Goal: Task Accomplishment & Management: Complete application form

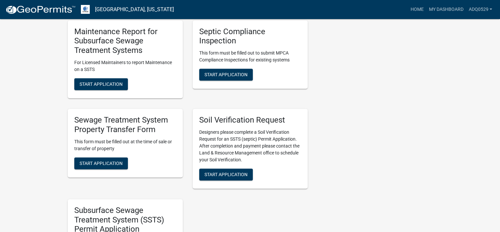
scroll to position [328, 0]
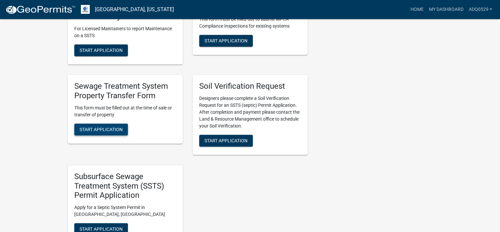
click at [118, 127] on span "Start Application" at bounding box center [100, 128] width 43 height 5
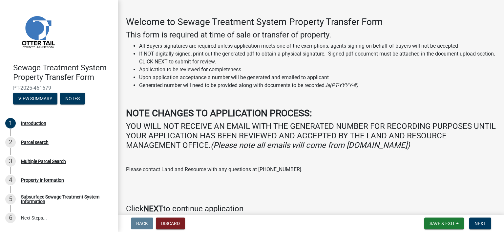
scroll to position [53, 0]
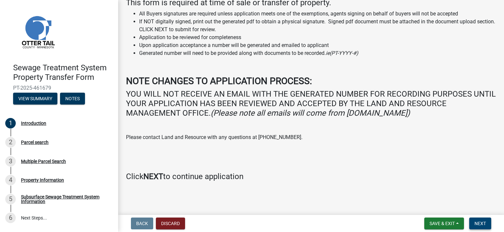
click at [480, 223] on span "Next" at bounding box center [480, 223] width 11 height 5
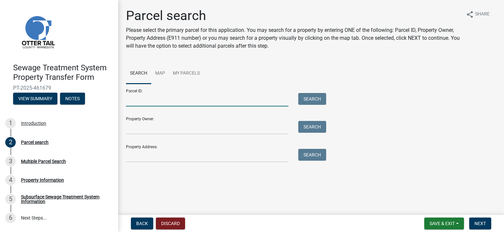
click at [155, 101] on input "Parcel ID:" at bounding box center [207, 99] width 163 height 13
paste input "09.000.99.0190.000"
type input "09.000.99.0190.000"
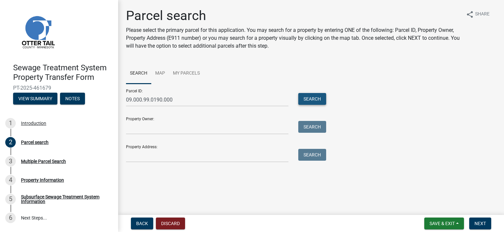
click at [310, 97] on button "Search" at bounding box center [313, 99] width 28 height 12
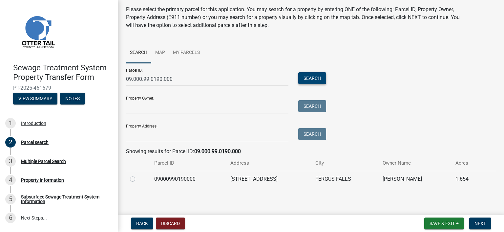
scroll to position [21, 0]
click at [138, 175] on label at bounding box center [138, 175] width 0 height 0
click at [138, 179] on input "radio" at bounding box center [140, 177] width 4 height 4
radio input "true"
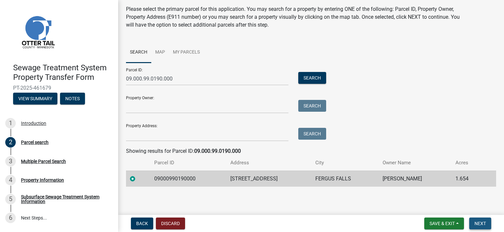
click at [482, 222] on span "Next" at bounding box center [480, 223] width 11 height 5
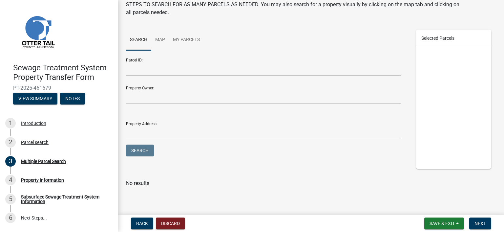
scroll to position [50, 0]
click at [480, 215] on nav "Back Discard Save & Exit Save Save & Exit Next" at bounding box center [311, 223] width 386 height 17
click at [479, 223] on span "Next" at bounding box center [480, 223] width 11 height 5
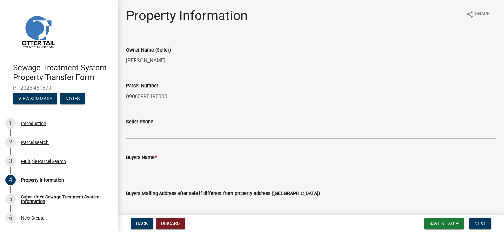
click at [177, 161] on div "Buyers Name *" at bounding box center [311, 157] width 370 height 8
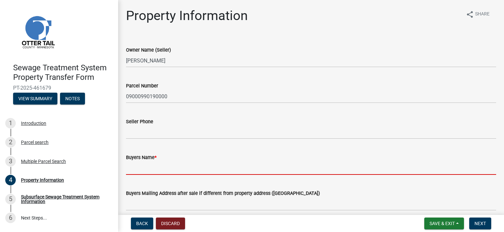
click at [177, 161] on input "Buyers Name *" at bounding box center [311, 167] width 370 height 13
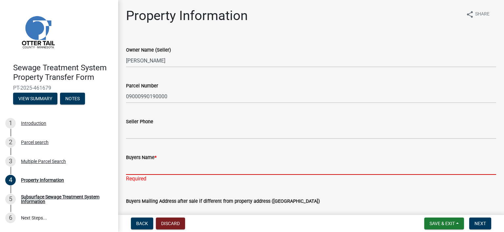
click at [150, 165] on input "Buyers Name *" at bounding box center [311, 167] width 370 height 13
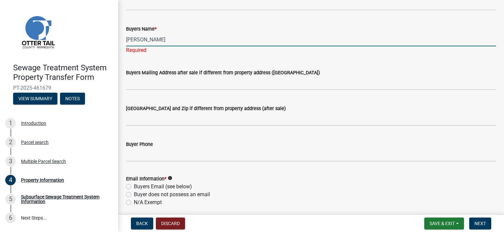
scroll to position [164, 0]
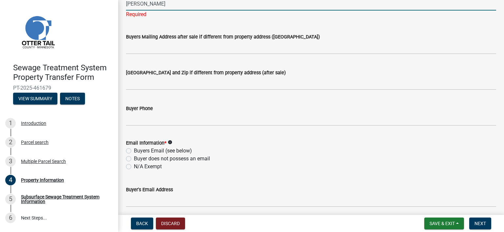
type input "[PERSON_NAME]"
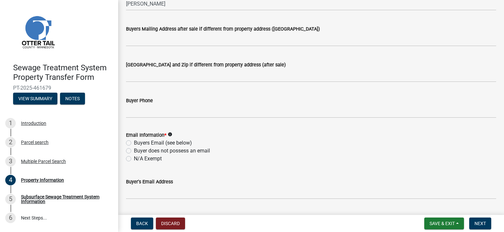
click at [128, 150] on div "Email Information * info Buyers Email (see below) Buyer does not possess an ema…" at bounding box center [311, 147] width 370 height 32
click at [134, 142] on label "Buyers Email (see below)" at bounding box center [163, 143] width 58 height 8
click at [134, 142] on input "Buyers Email (see below)" at bounding box center [136, 141] width 4 height 4
radio input "true"
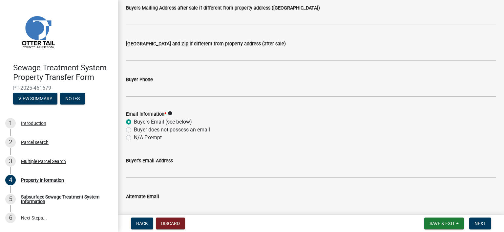
scroll to position [197, 0]
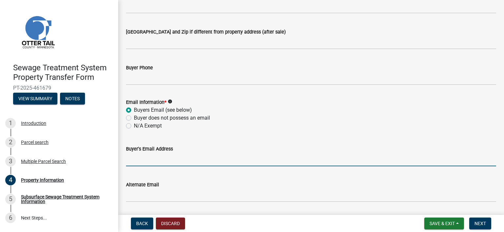
click at [130, 156] on input "Buyer's Email Address" at bounding box center [311, 159] width 370 height 13
paste input "[EMAIL_ADDRESS][DOMAIN_NAME]"
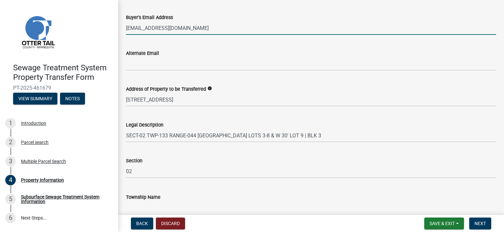
scroll to position [362, 0]
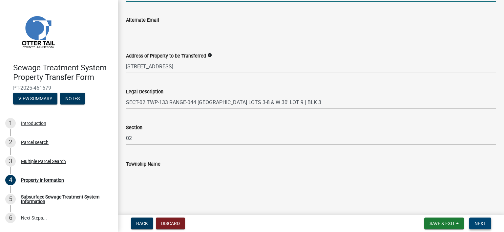
type input "[EMAIL_ADDRESS][DOMAIN_NAME]"
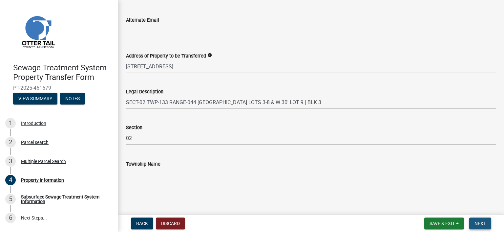
click at [483, 218] on button "Next" at bounding box center [481, 223] width 22 height 12
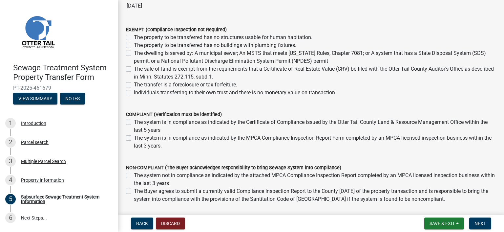
scroll to position [66, 0]
click at [134, 137] on label "The system is in compliance as indicated by the MPCA Compliance Inspection Repo…" at bounding box center [315, 141] width 363 height 16
click at [134, 137] on input "The system is in compliance as indicated by the MPCA Compliance Inspection Repo…" at bounding box center [136, 135] width 4 height 4
checkbox input "true"
checkbox input "false"
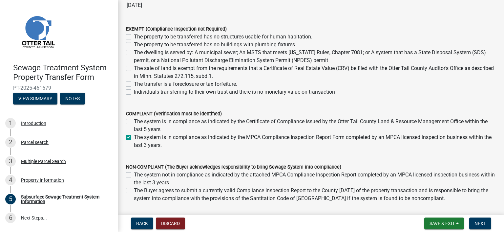
checkbox input "true"
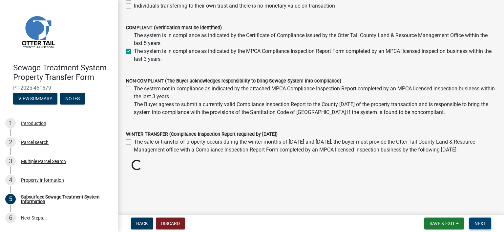
scroll to position [146, 0]
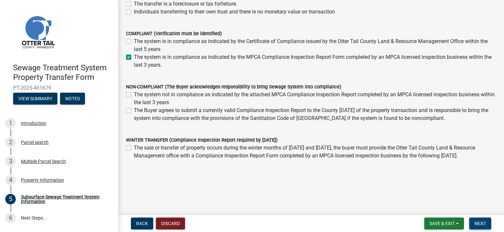
click at [484, 222] on span "Next" at bounding box center [480, 223] width 11 height 5
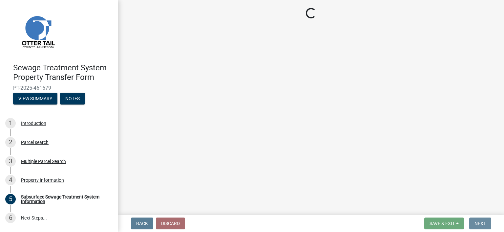
scroll to position [0, 0]
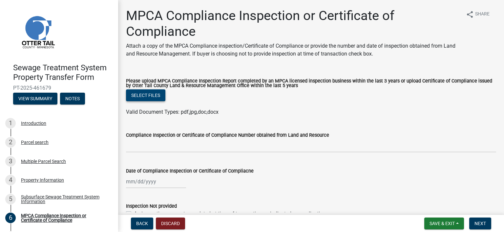
click at [143, 96] on button "Select files" at bounding box center [145, 95] width 39 height 12
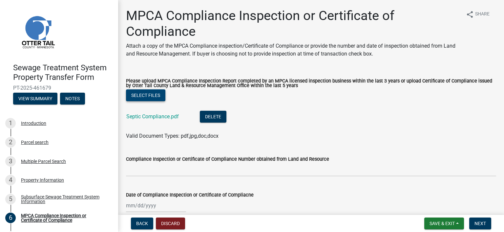
scroll to position [61, 0]
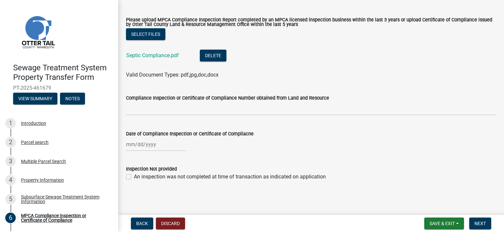
select select "8"
select select "2025"
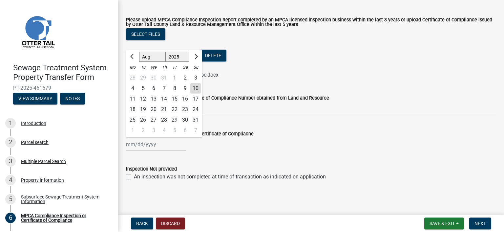
click at [131, 146] on div "[PERSON_NAME] Feb Mar Apr [PERSON_NAME][DATE] Oct Nov [DATE] 1526 1527 1528 152…" at bounding box center [156, 144] width 60 height 13
click at [133, 146] on input "Date of Compliance Inspection or Certificate of Compliacne" at bounding box center [156, 144] width 60 height 13
type input "[DATE]"
click at [264, 156] on wm-data-entity-input "Date of Compliance Inspection or Certificate of Compliacne [DATE] [PERSON_NAME]…" at bounding box center [311, 139] width 370 height 36
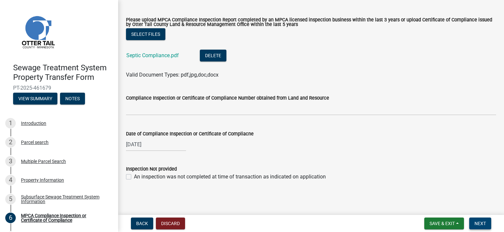
click at [476, 222] on span "Next" at bounding box center [480, 223] width 11 height 5
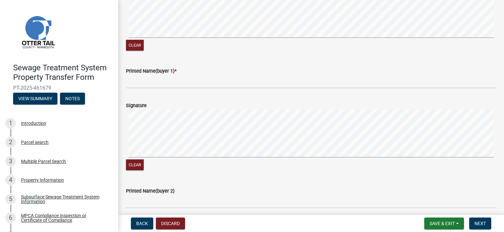
scroll to position [131, 0]
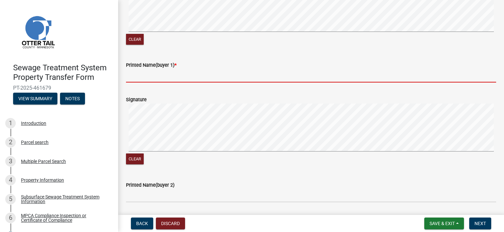
click at [140, 82] on input "Printed Name(buyer 1) *" at bounding box center [311, 75] width 370 height 13
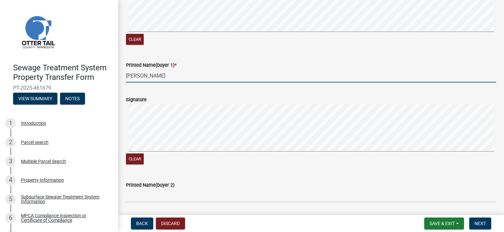
type input "[PERSON_NAME]"
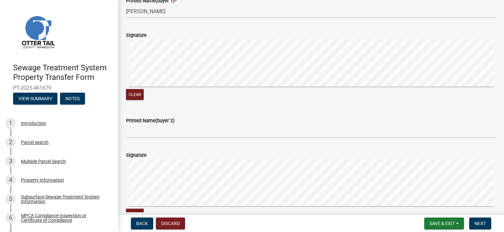
scroll to position [197, 0]
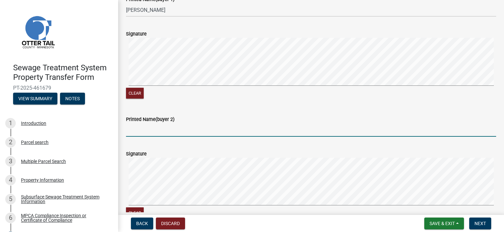
click at [138, 137] on input "Printed Name(buyer 2)" at bounding box center [311, 129] width 370 height 13
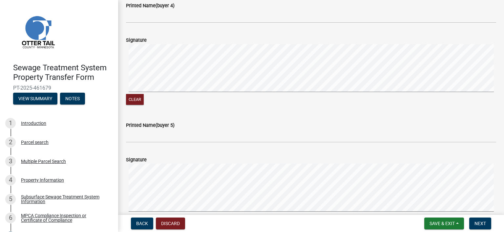
scroll to position [591, 0]
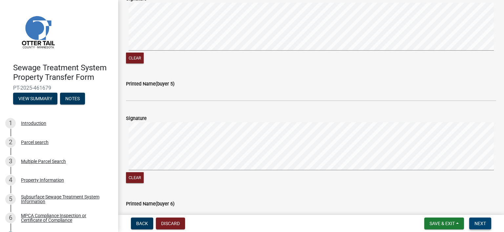
type input "[PERSON_NAME]"
click at [472, 217] on button "Next" at bounding box center [481, 223] width 22 height 12
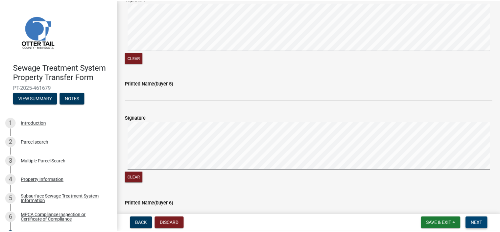
scroll to position [0, 0]
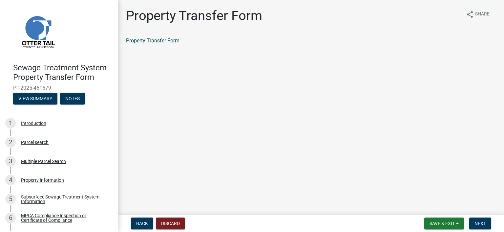
click at [160, 42] on link "Property Transfer Form" at bounding box center [153, 40] width 54 height 6
click at [484, 221] on span "Next" at bounding box center [480, 223] width 11 height 5
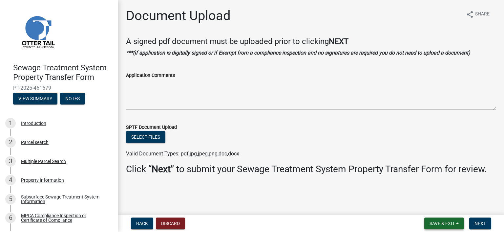
click at [441, 223] on span "Save & Exit" at bounding box center [442, 223] width 25 height 5
click at [431, 204] on button "Save & Exit" at bounding box center [438, 206] width 53 height 16
